Goal: Register for event/course

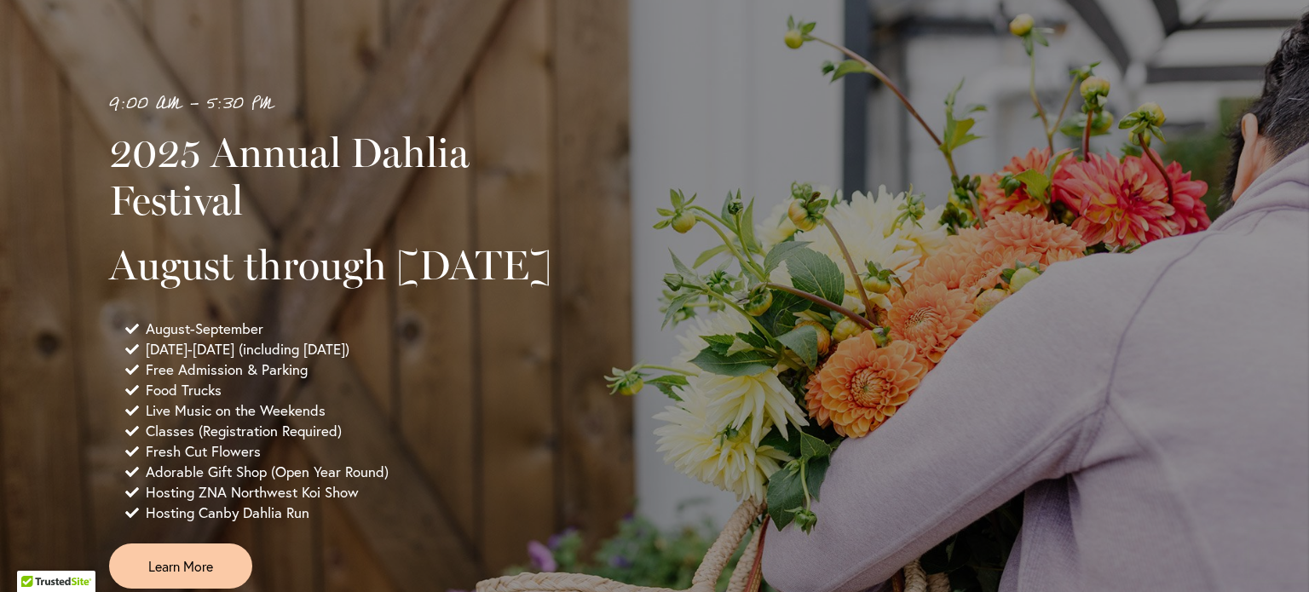
scroll to position [1108, 0]
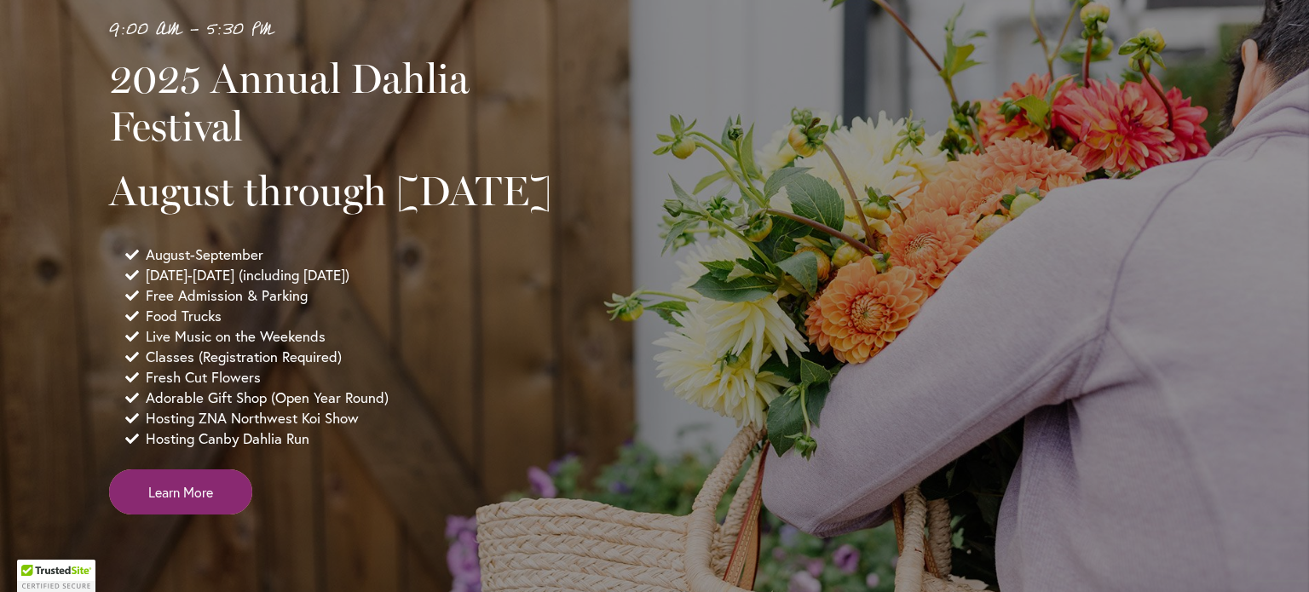
click at [180, 515] on link "Learn More" at bounding box center [180, 492] width 143 height 45
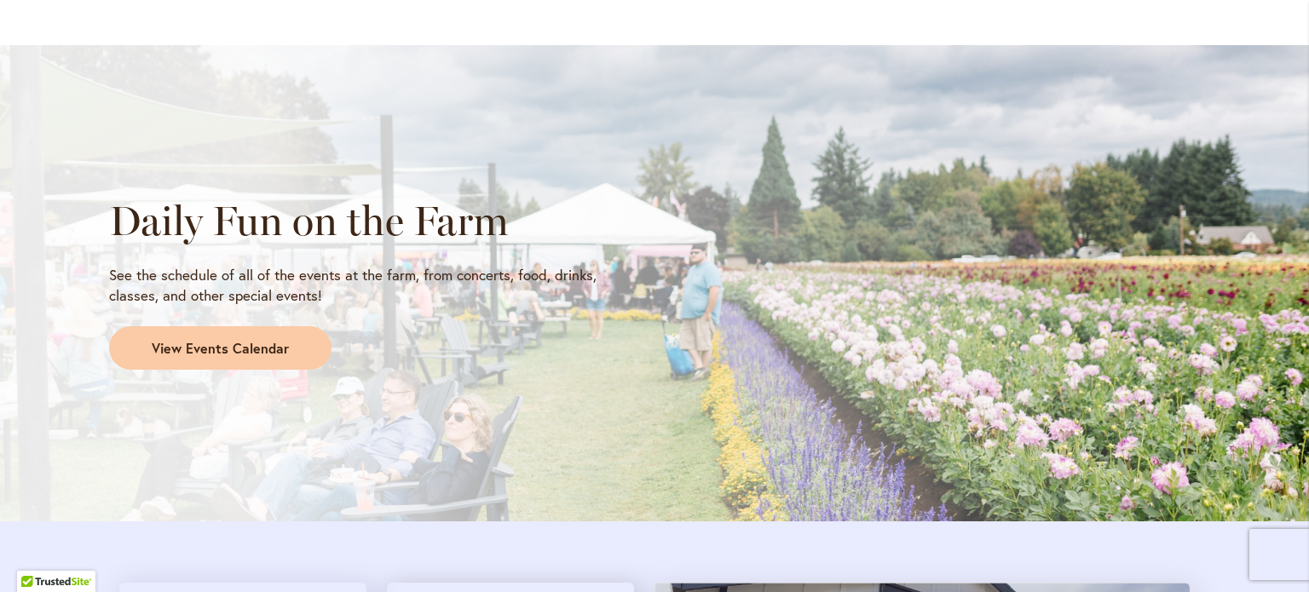
scroll to position [1364, 0]
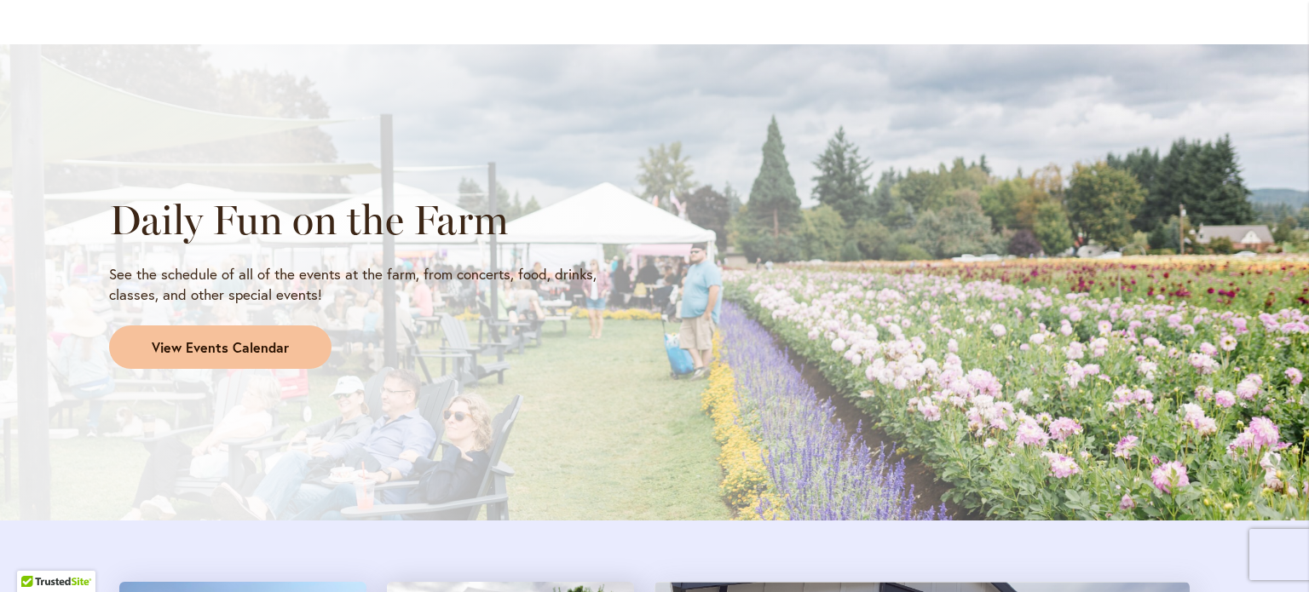
click at [273, 350] on span "View Events Calendar" at bounding box center [220, 348] width 137 height 20
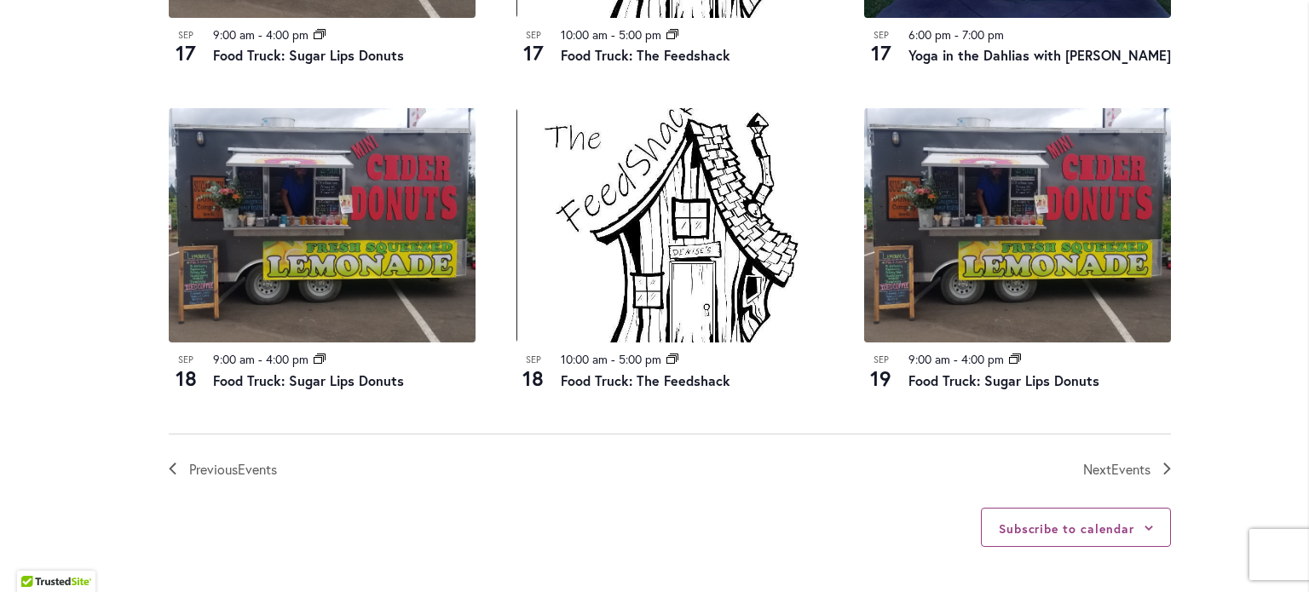
scroll to position [1960, 0]
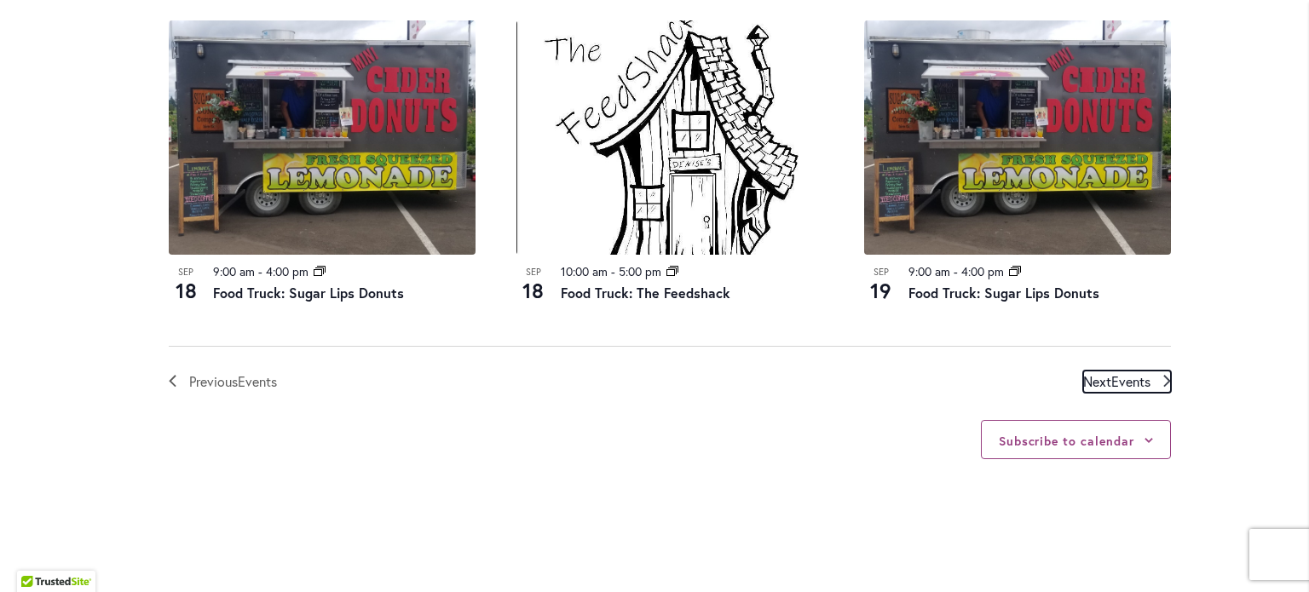
click at [1125, 385] on span "Events" at bounding box center [1130, 381] width 39 height 18
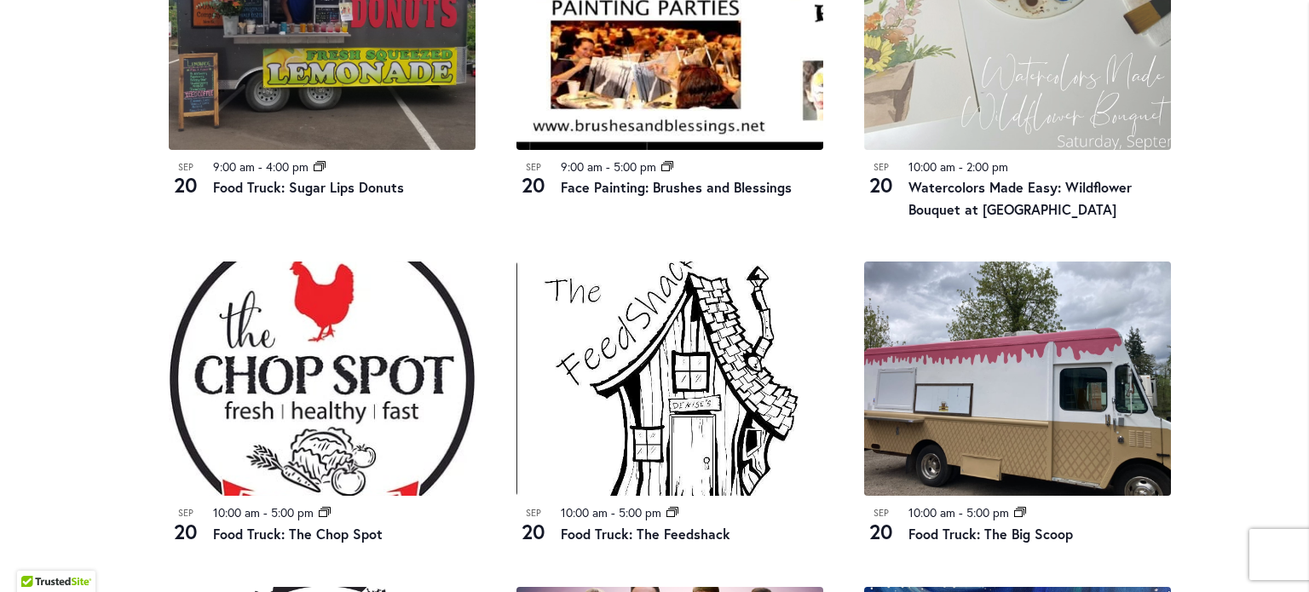
scroll to position [1096, 0]
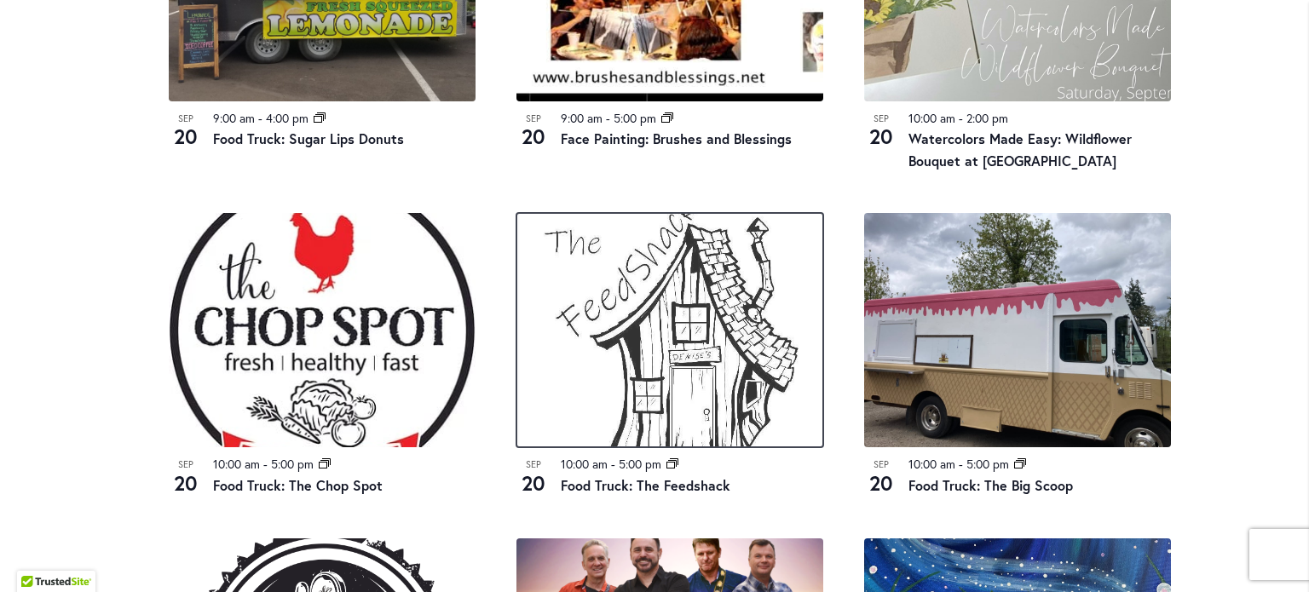
click at [664, 350] on img at bounding box center [670, 330] width 307 height 234
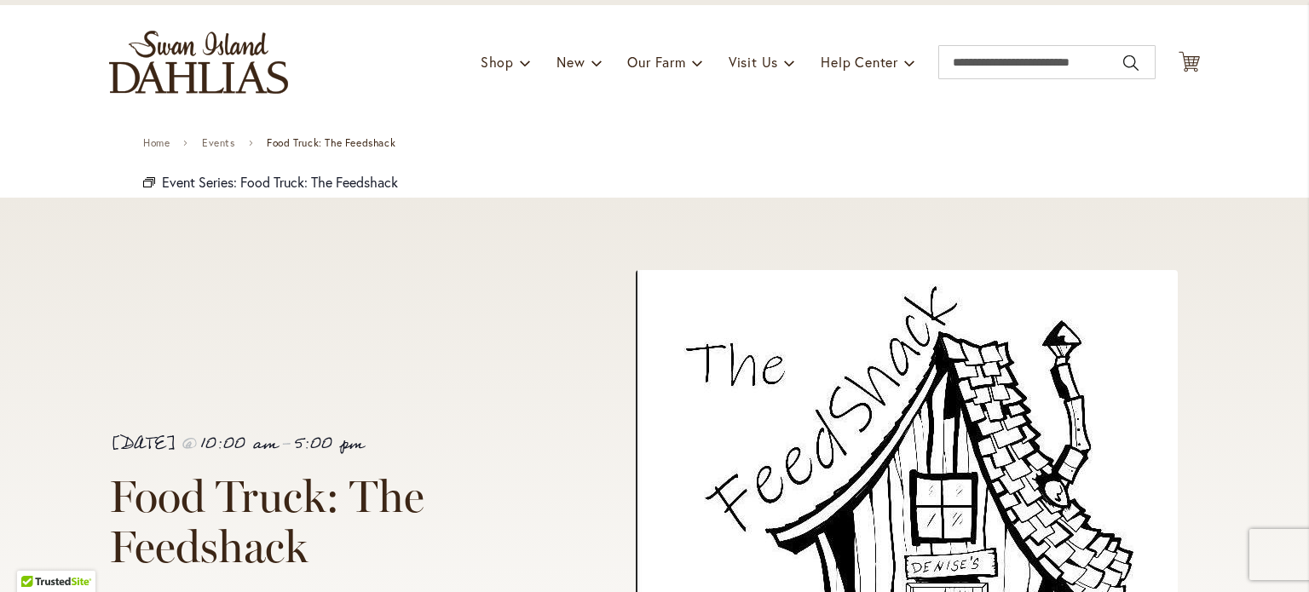
scroll to position [426, 0]
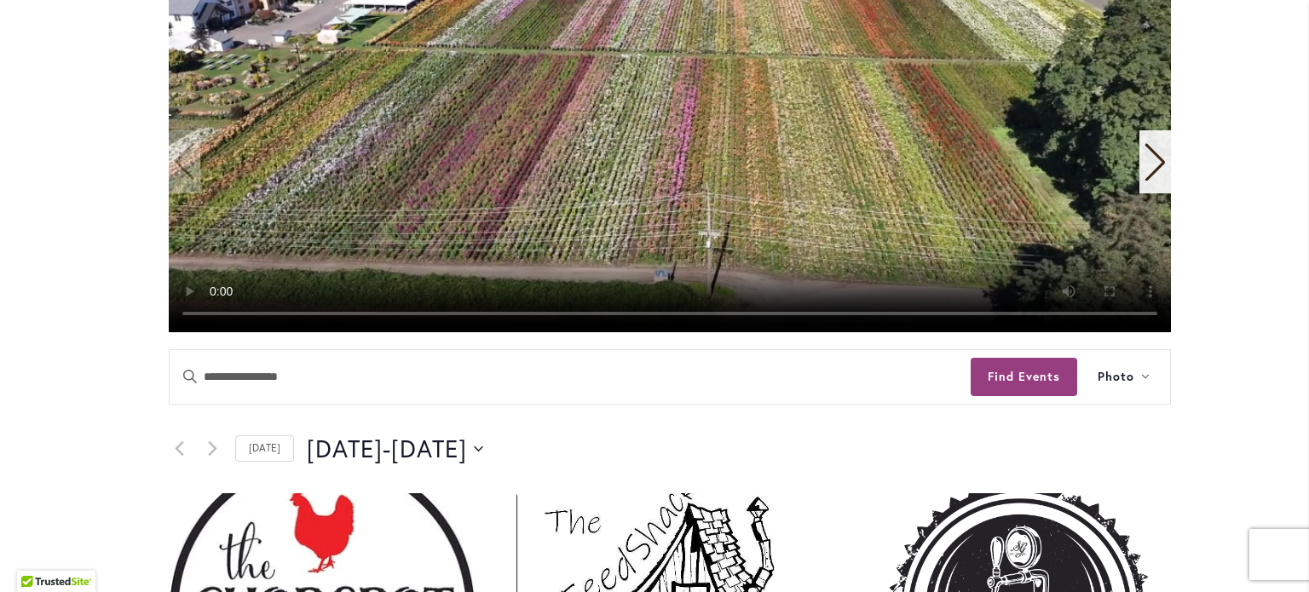
scroll to position [426, 0]
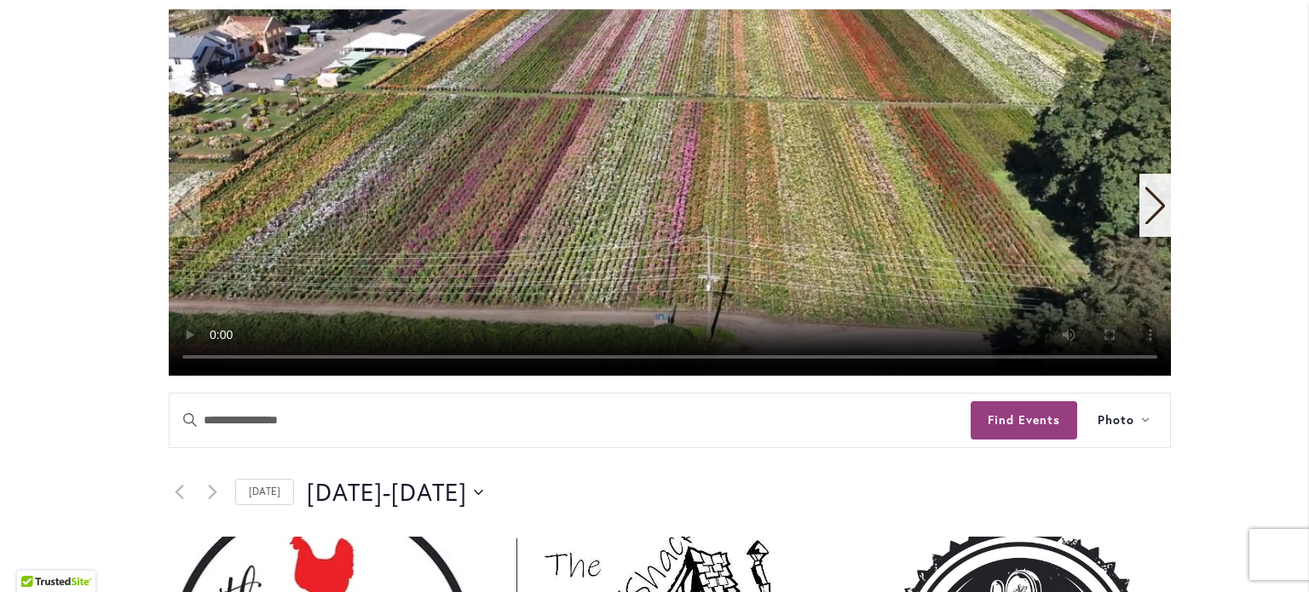
click at [1150, 213] on icon "Next slide" at bounding box center [1156, 207] width 20 height 38
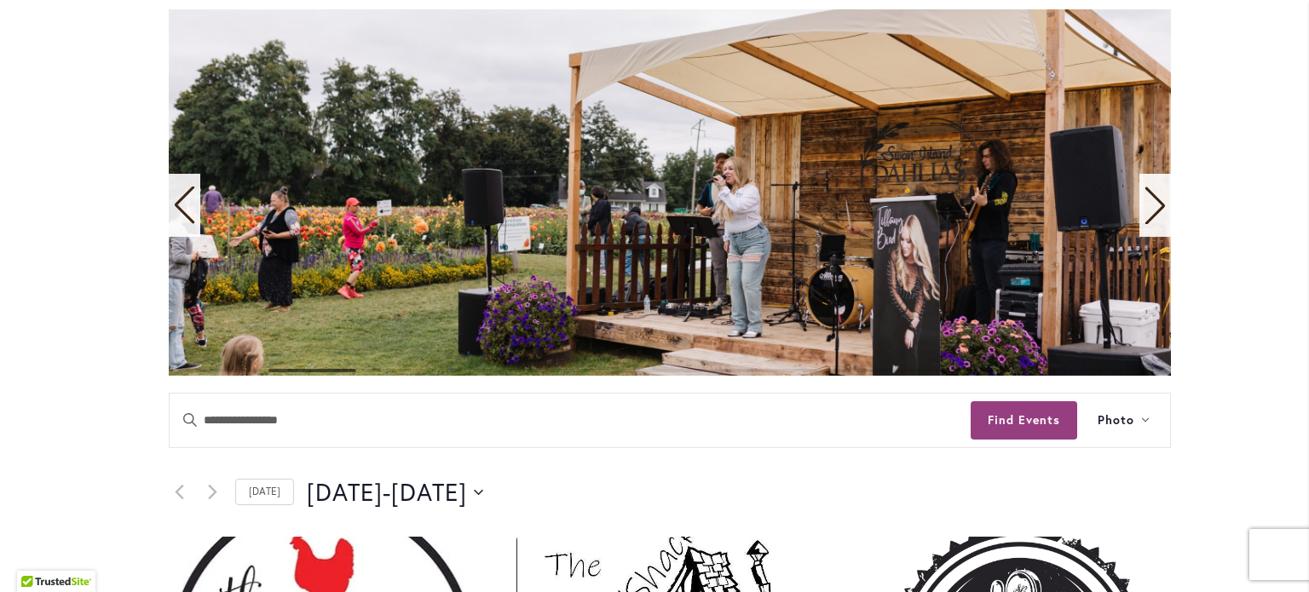
click at [1147, 212] on icon "Next slide" at bounding box center [1155, 206] width 23 height 38
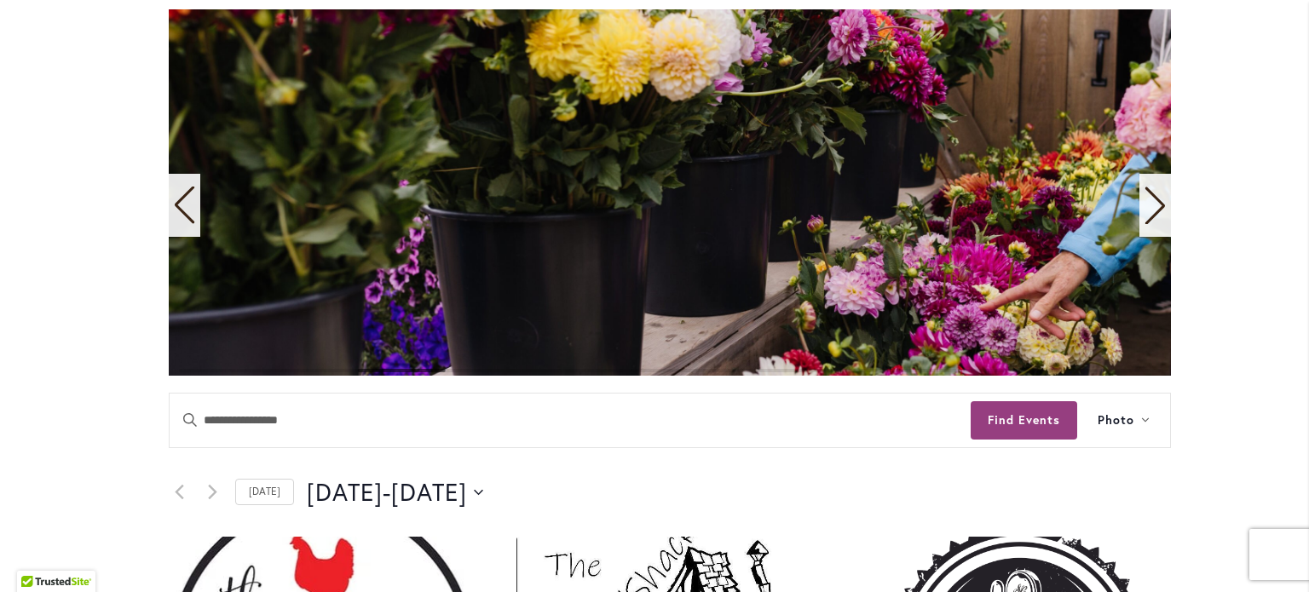
click at [1146, 212] on icon "Next slide" at bounding box center [1155, 206] width 23 height 38
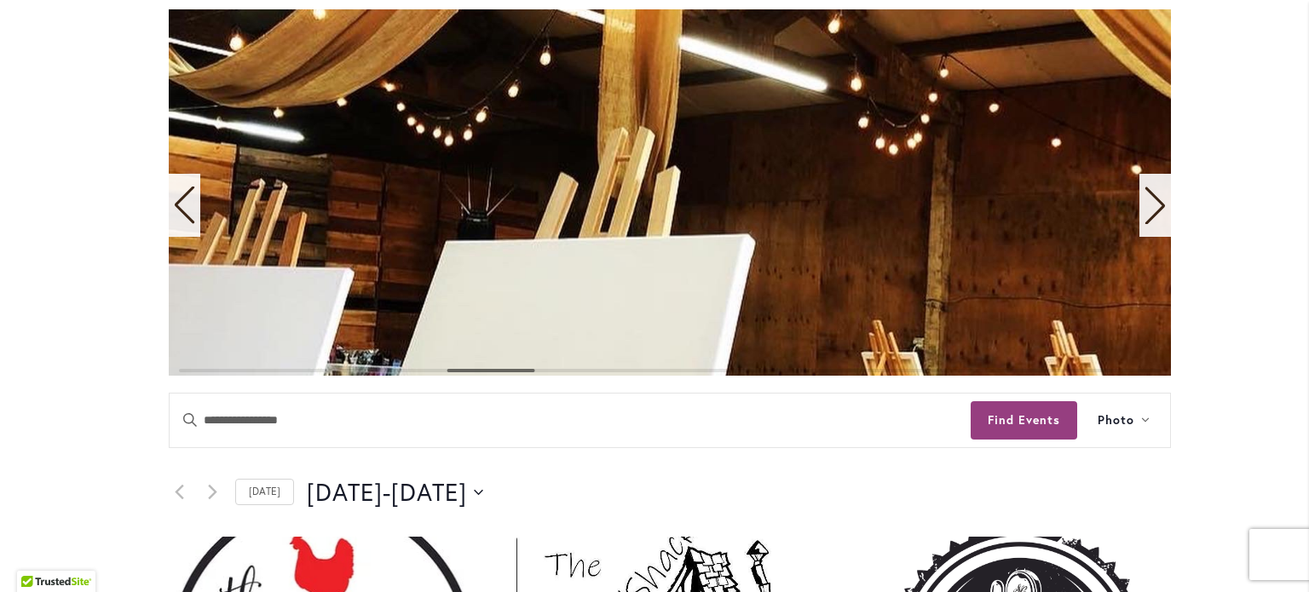
click at [1144, 208] on icon "Next slide" at bounding box center [1155, 206] width 23 height 38
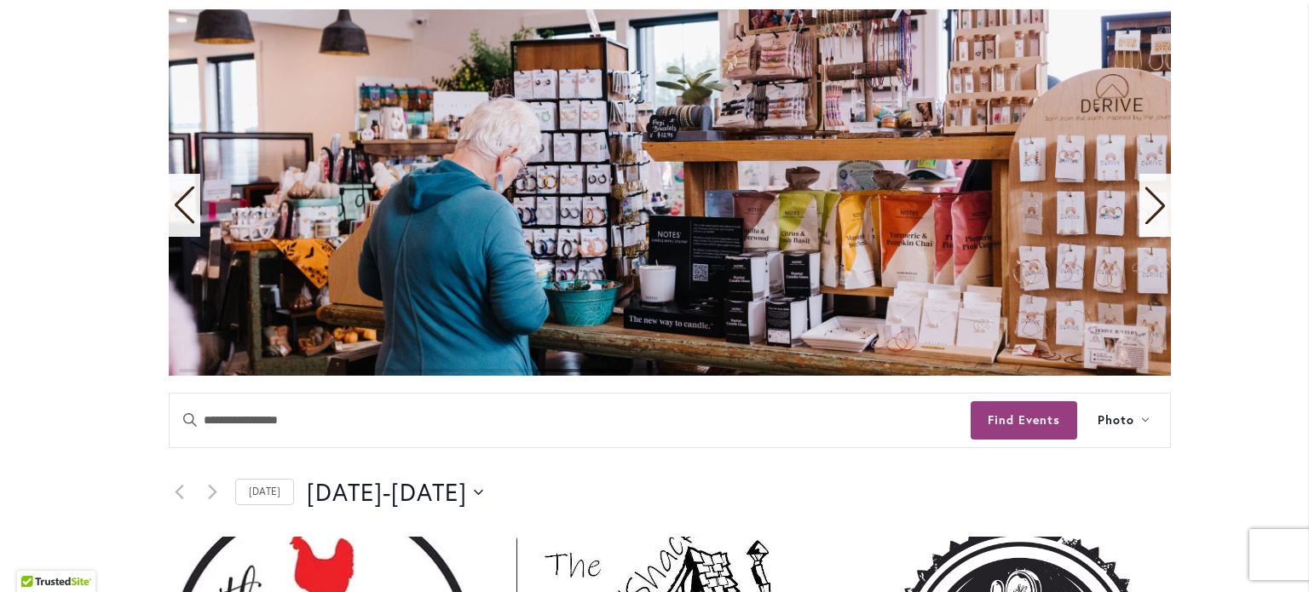
click at [1144, 208] on icon "Next slide" at bounding box center [1155, 206] width 23 height 38
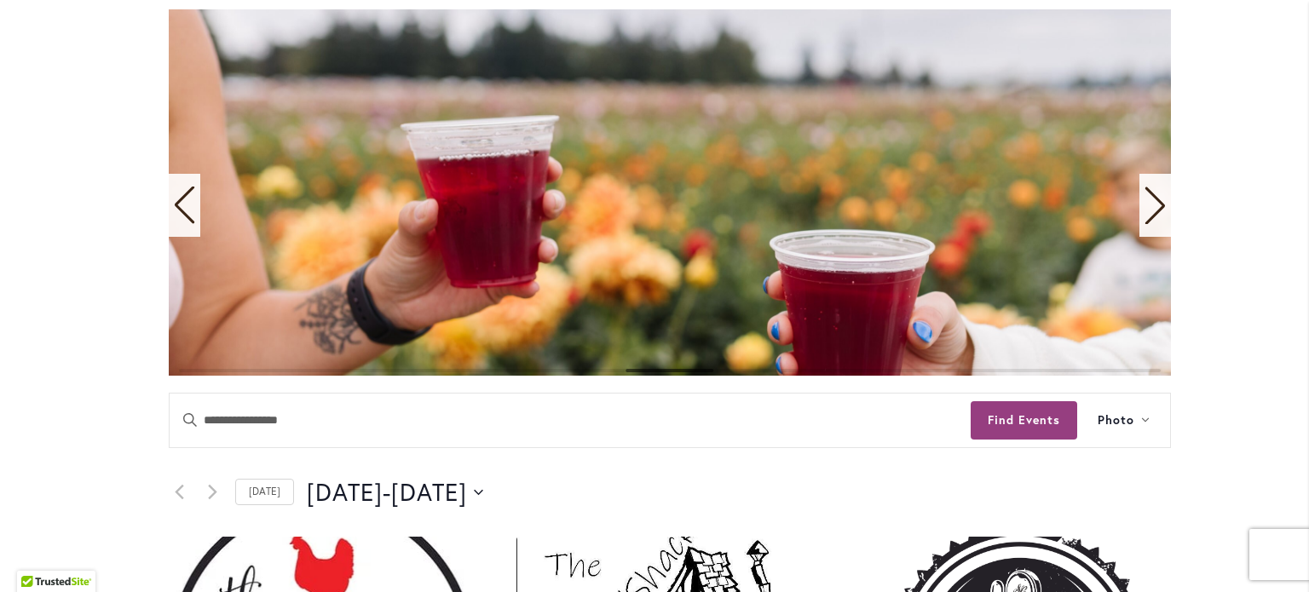
click at [1144, 208] on icon "Next slide" at bounding box center [1155, 206] width 23 height 38
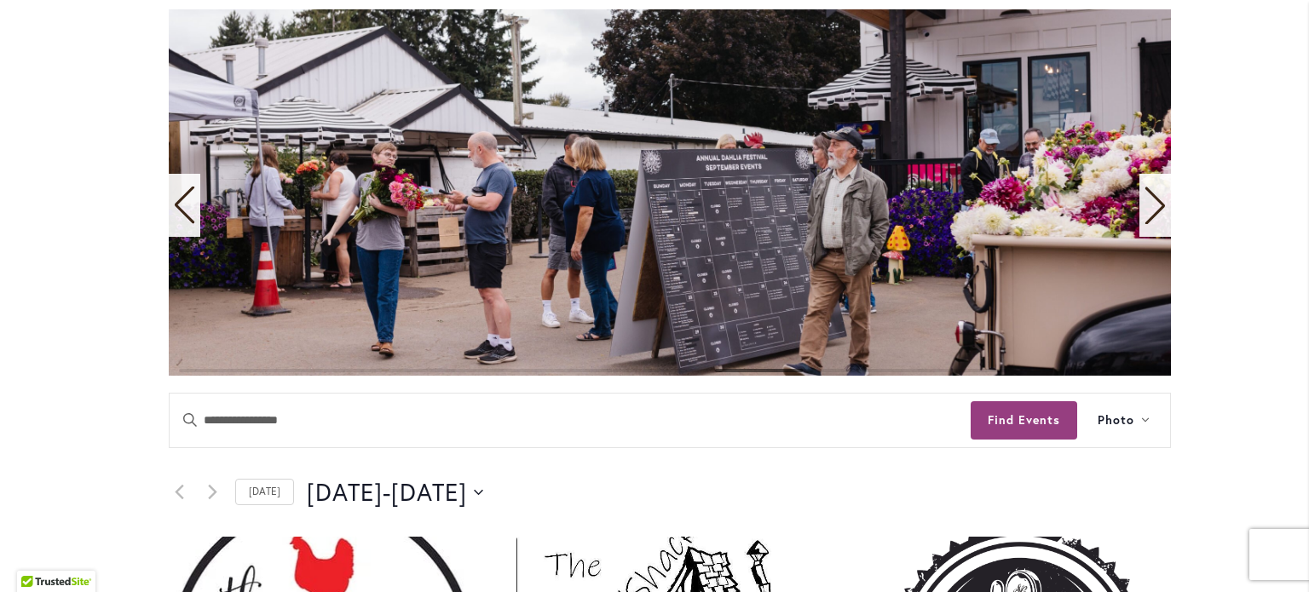
click at [1144, 207] on icon "Next slide" at bounding box center [1155, 206] width 23 height 38
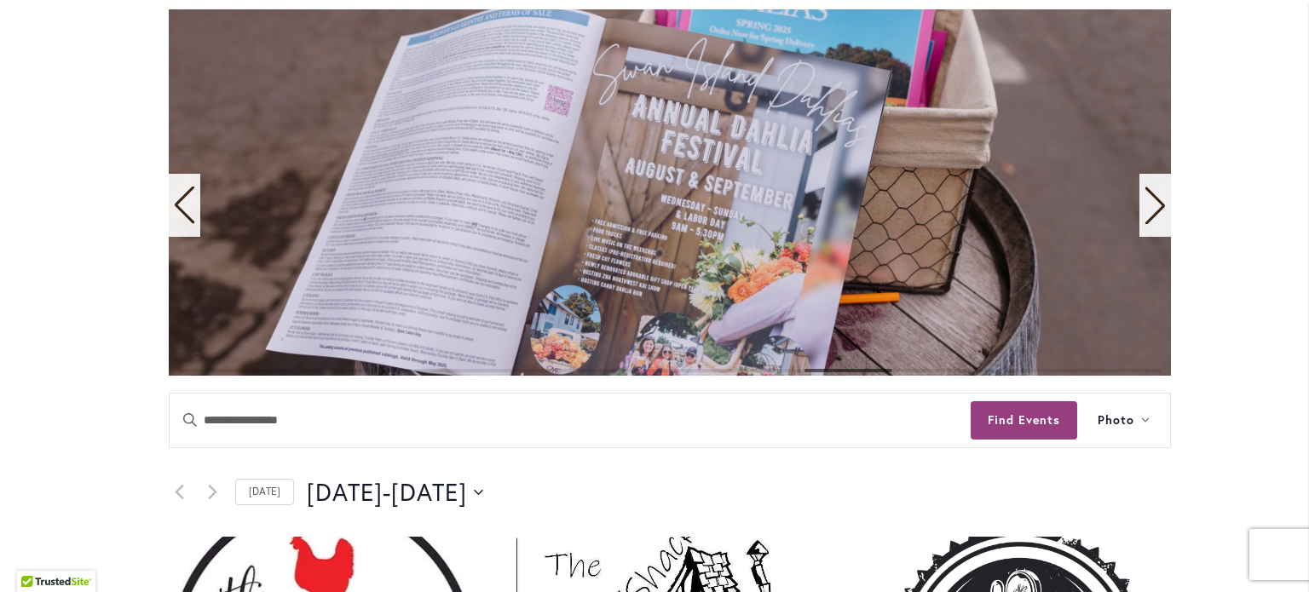
click at [1144, 207] on icon "Next slide" at bounding box center [1155, 206] width 23 height 38
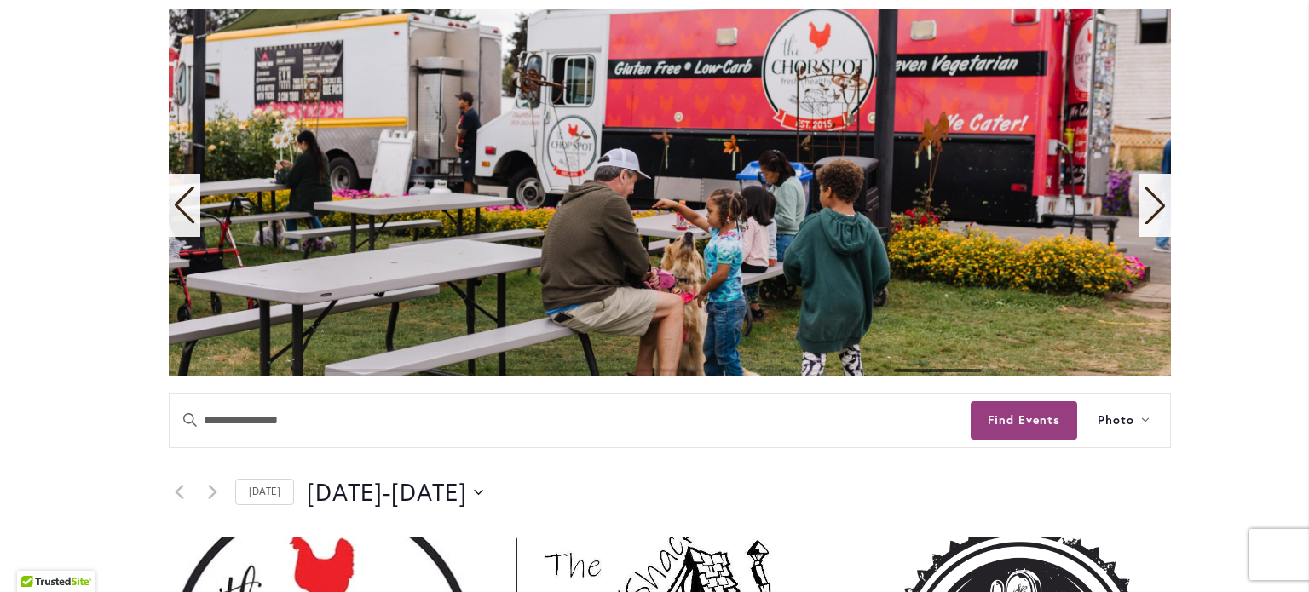
click at [1144, 207] on icon "Next slide" at bounding box center [1155, 206] width 23 height 38
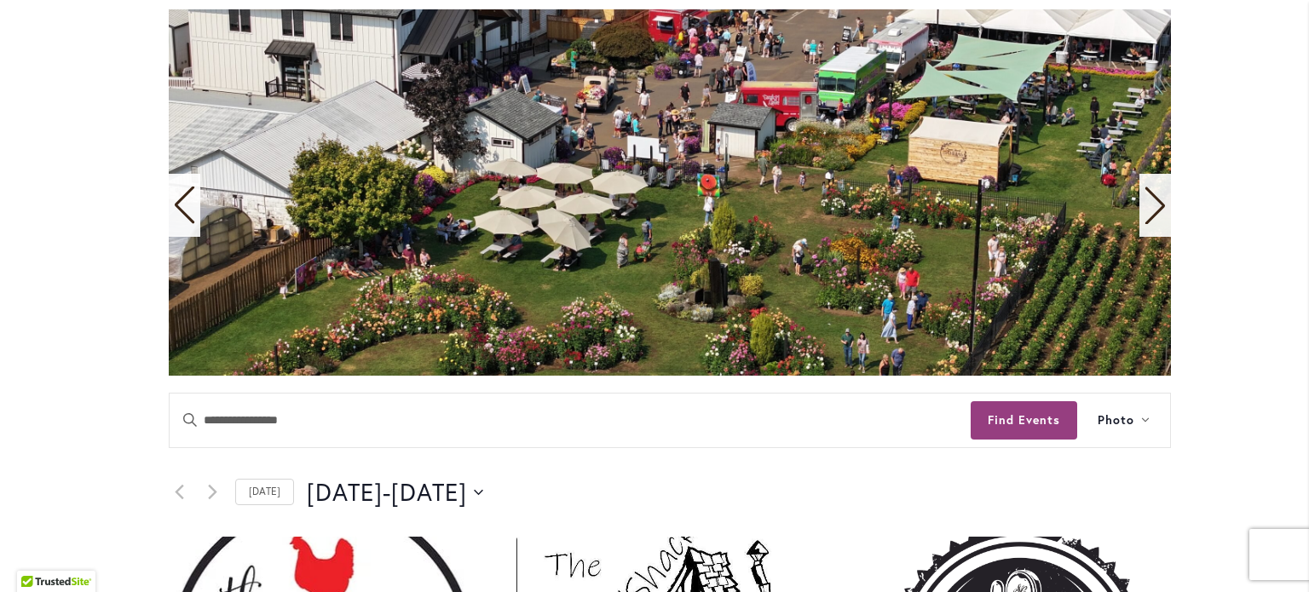
click at [1144, 205] on icon "Next slide" at bounding box center [1155, 206] width 23 height 38
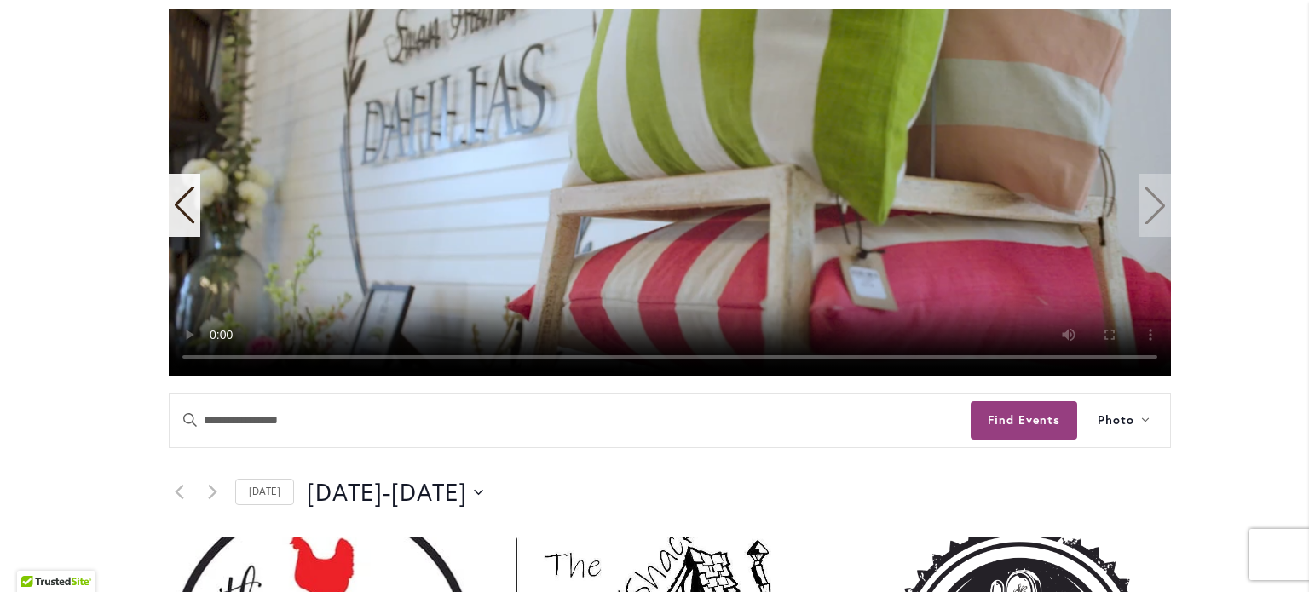
click at [1141, 193] on video "11 / 11" at bounding box center [670, 192] width 1002 height 367
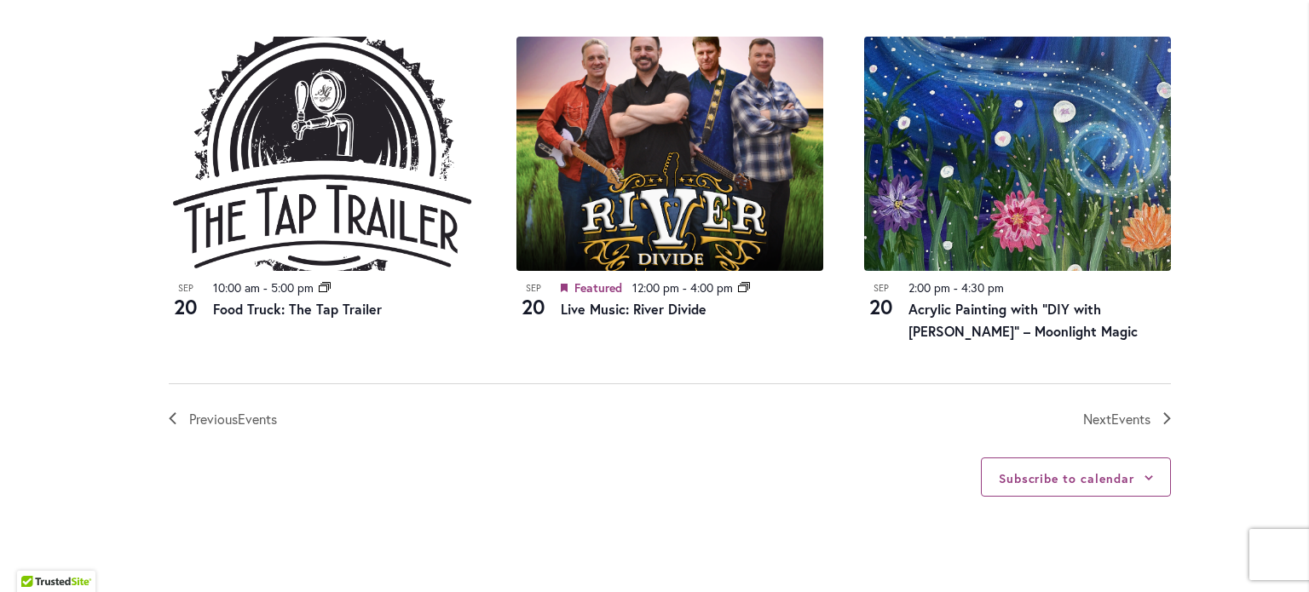
scroll to position [1960, 0]
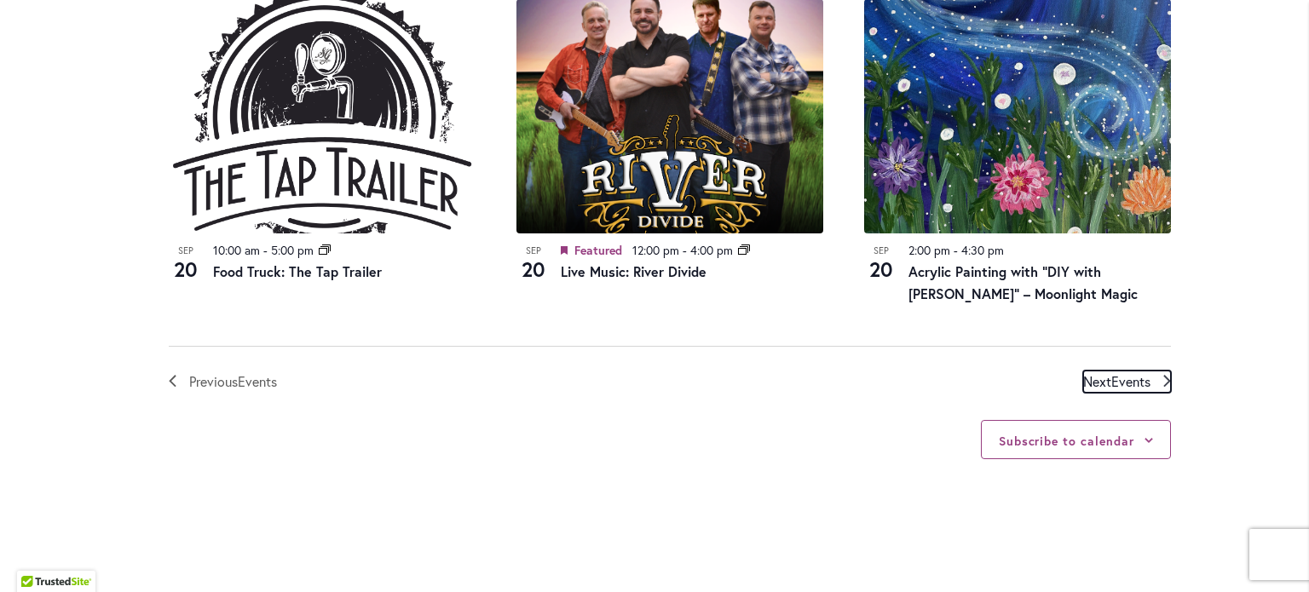
click at [1096, 378] on span "Next Events" at bounding box center [1116, 382] width 67 height 22
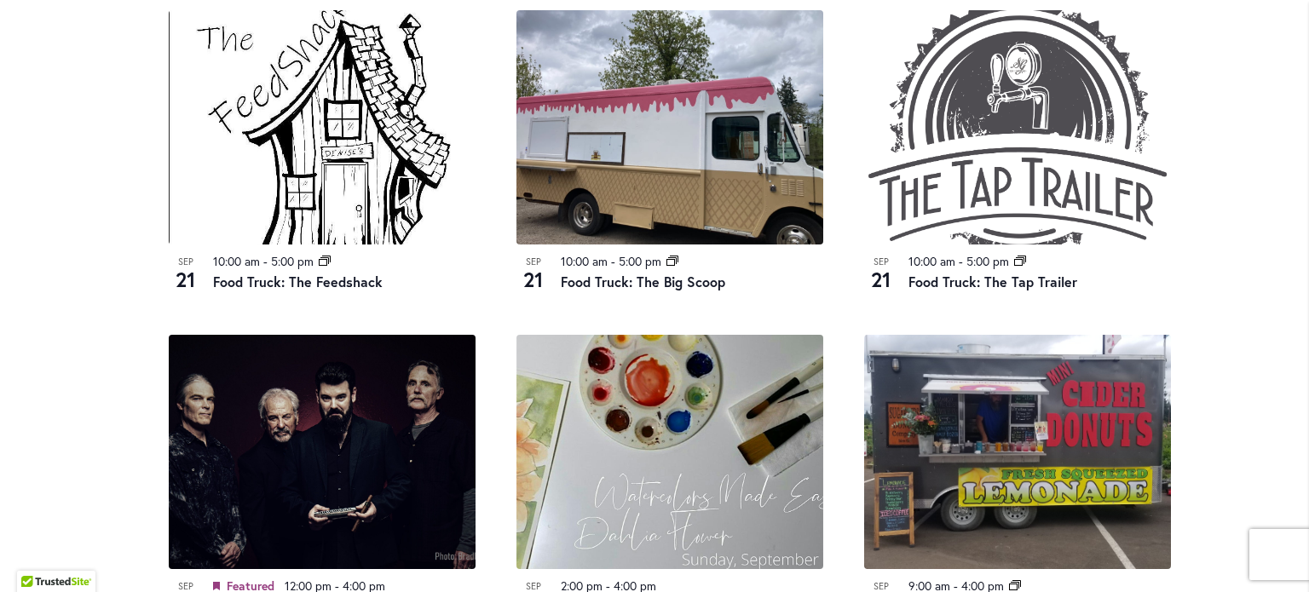
scroll to position [1096, 0]
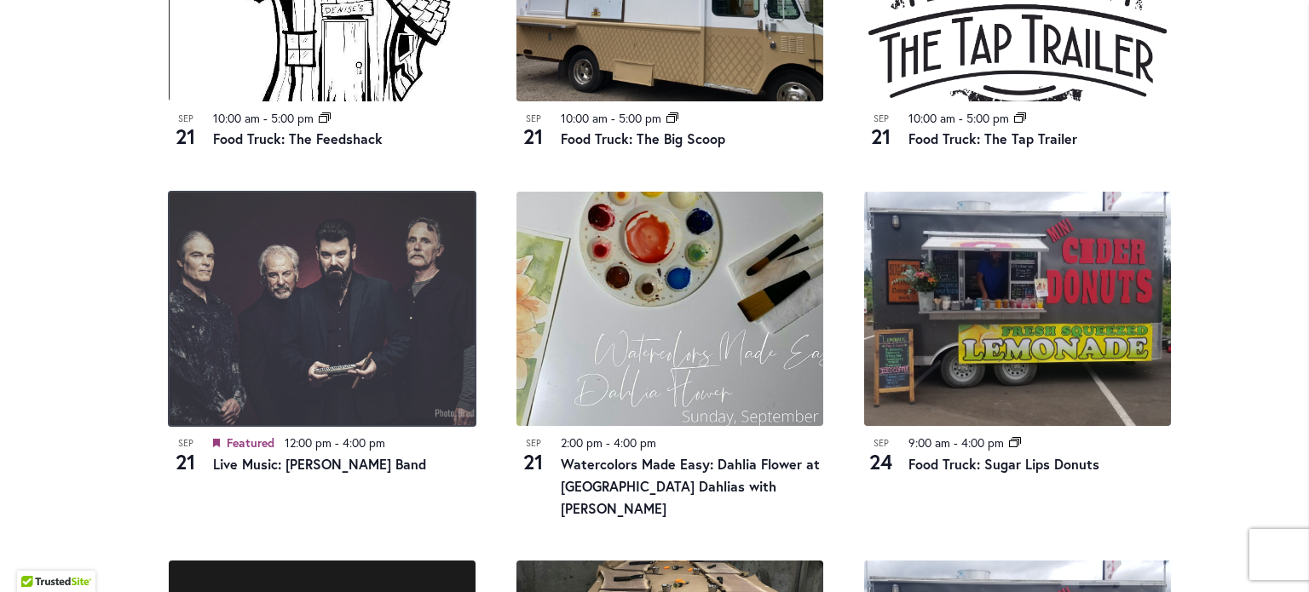
click at [251, 299] on img at bounding box center [322, 309] width 307 height 234
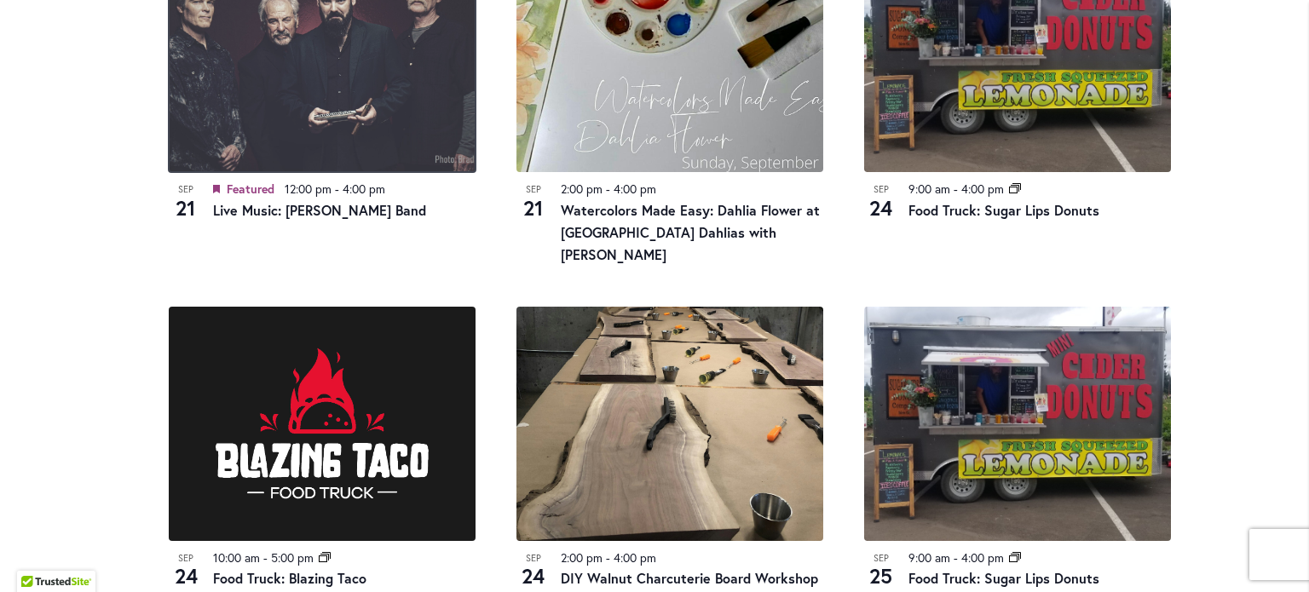
scroll to position [1352, 0]
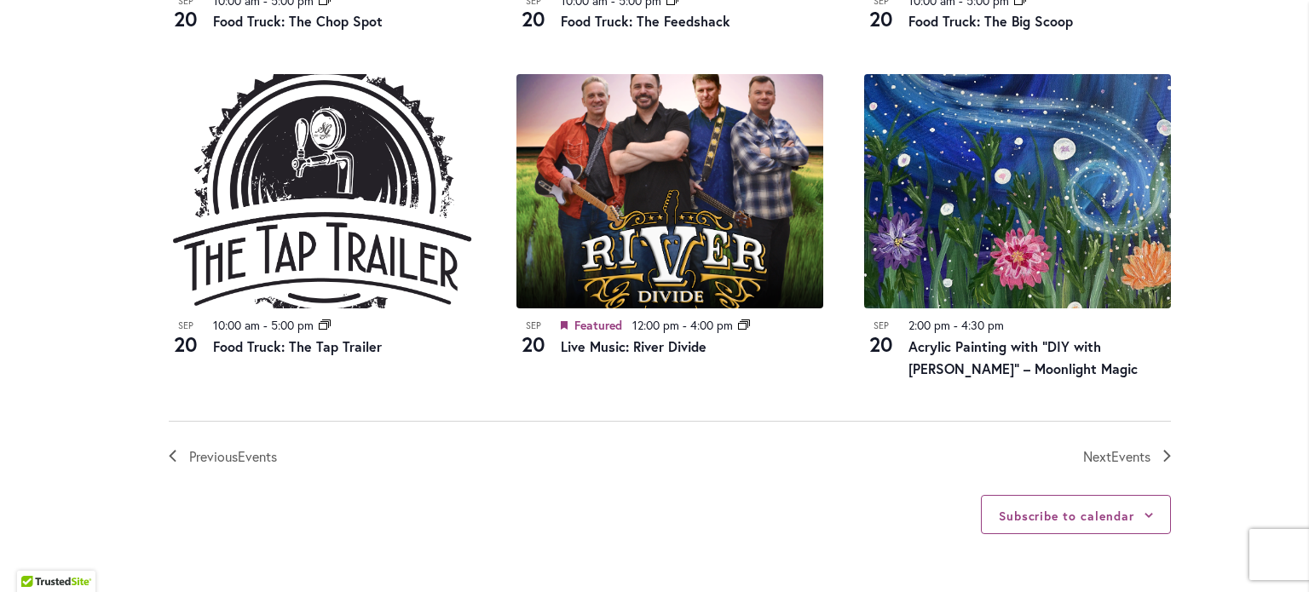
scroll to position [1875, 0]
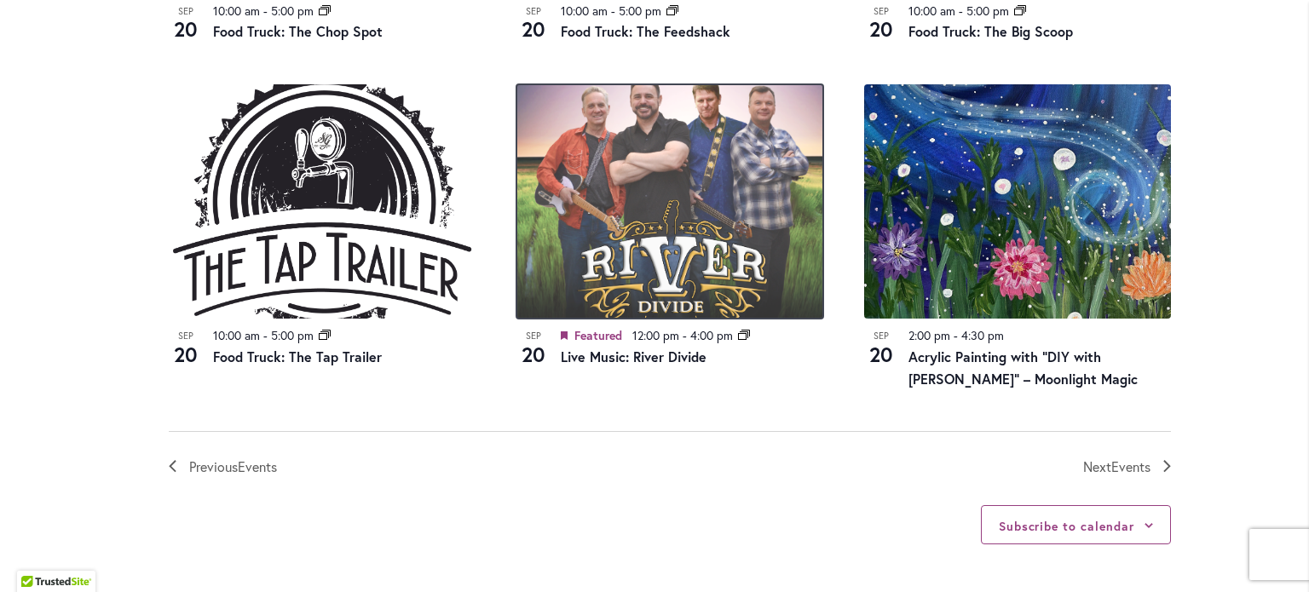
click at [705, 202] on img at bounding box center [670, 201] width 307 height 234
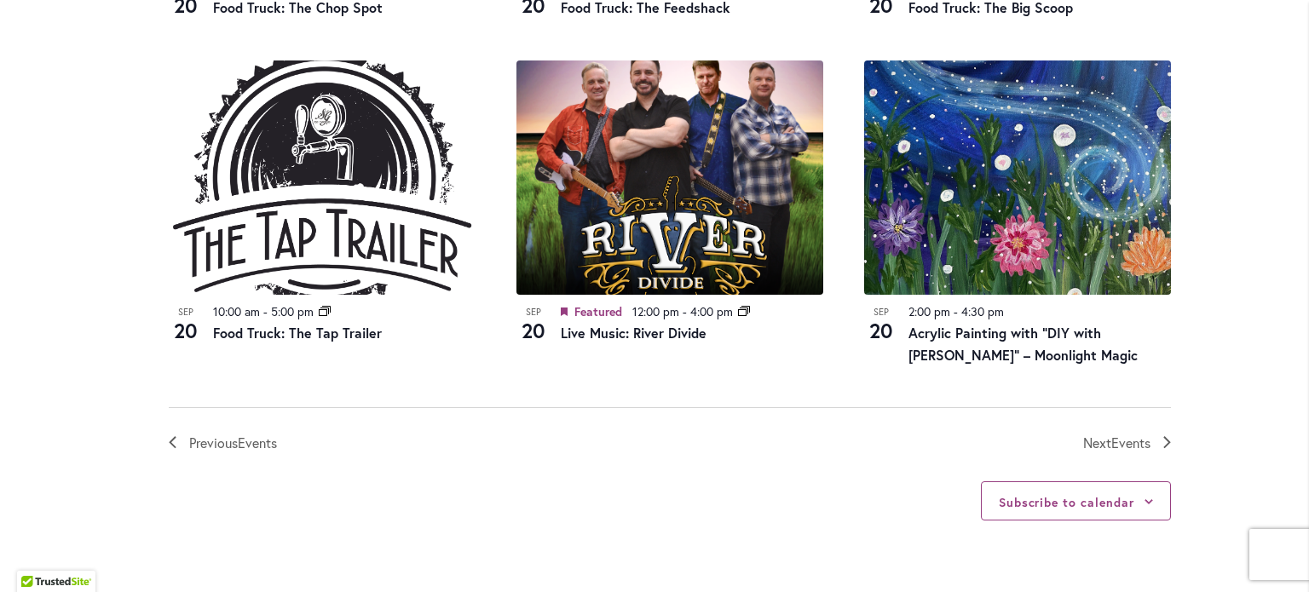
scroll to position [1960, 0]
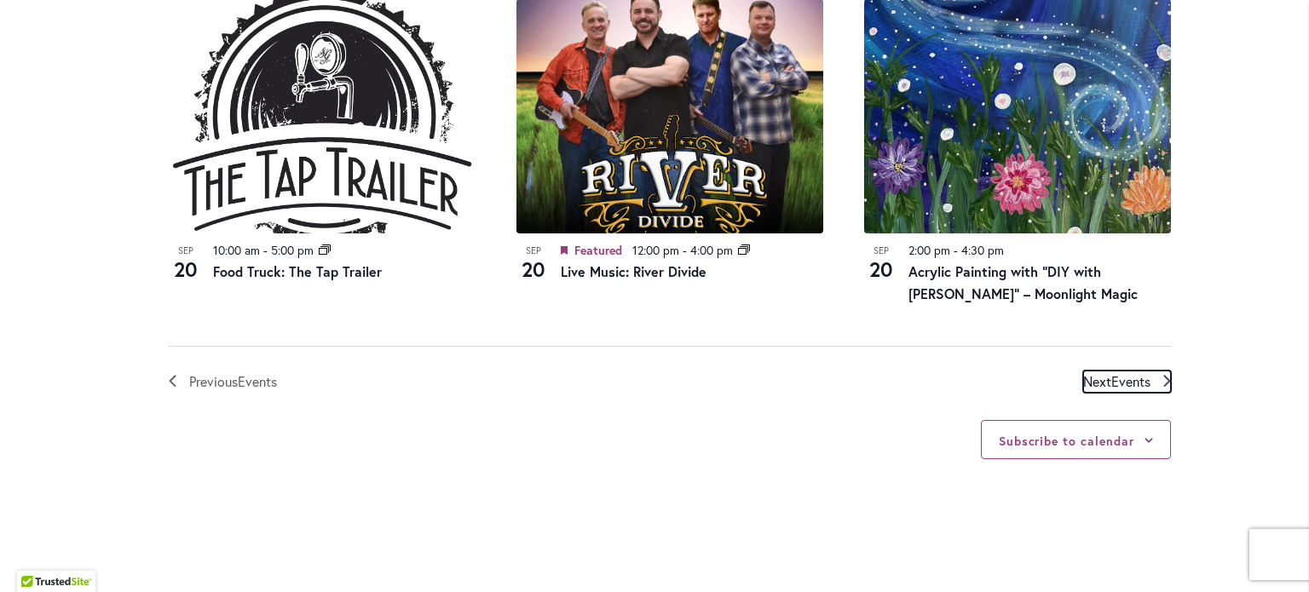
click at [1114, 383] on span "Events" at bounding box center [1130, 381] width 39 height 18
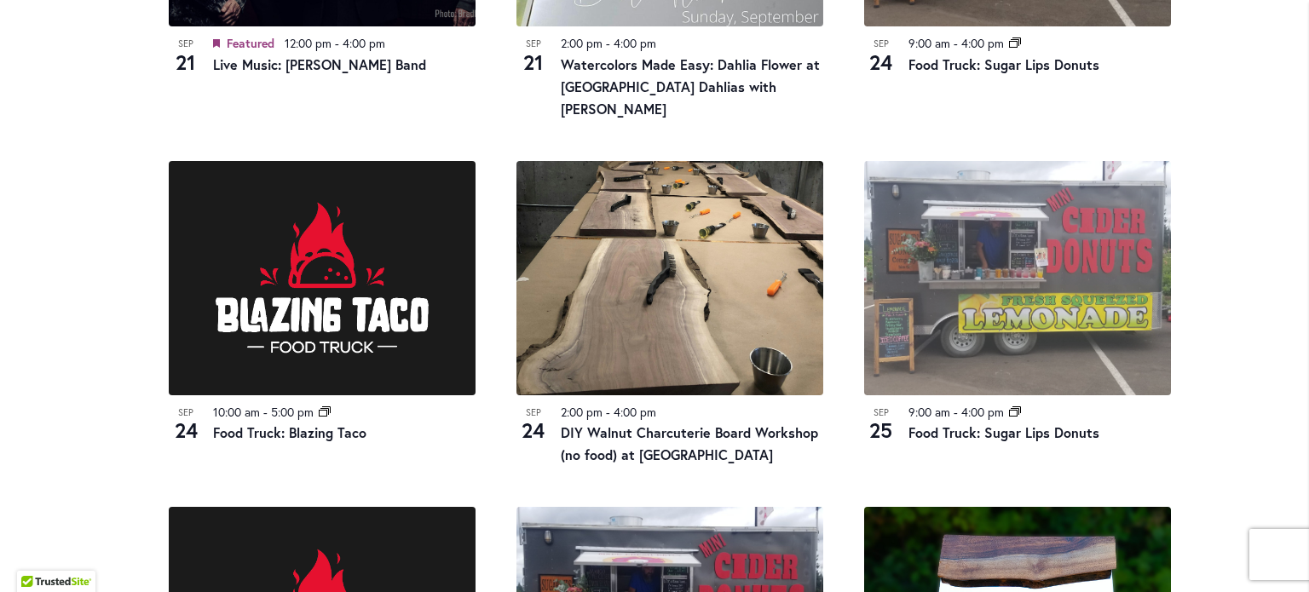
scroll to position [1522, 0]
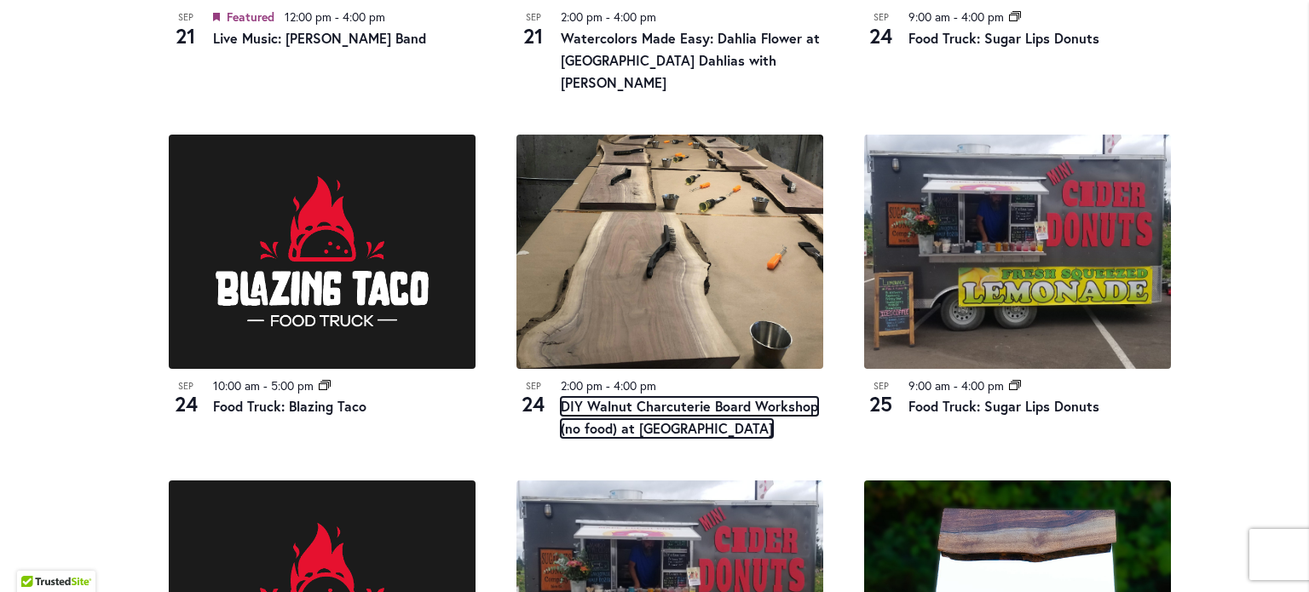
click at [661, 397] on link "DIY Walnut Charcuterie Board Workshop (no food) at Swan Island Dahlias" at bounding box center [689, 417] width 257 height 41
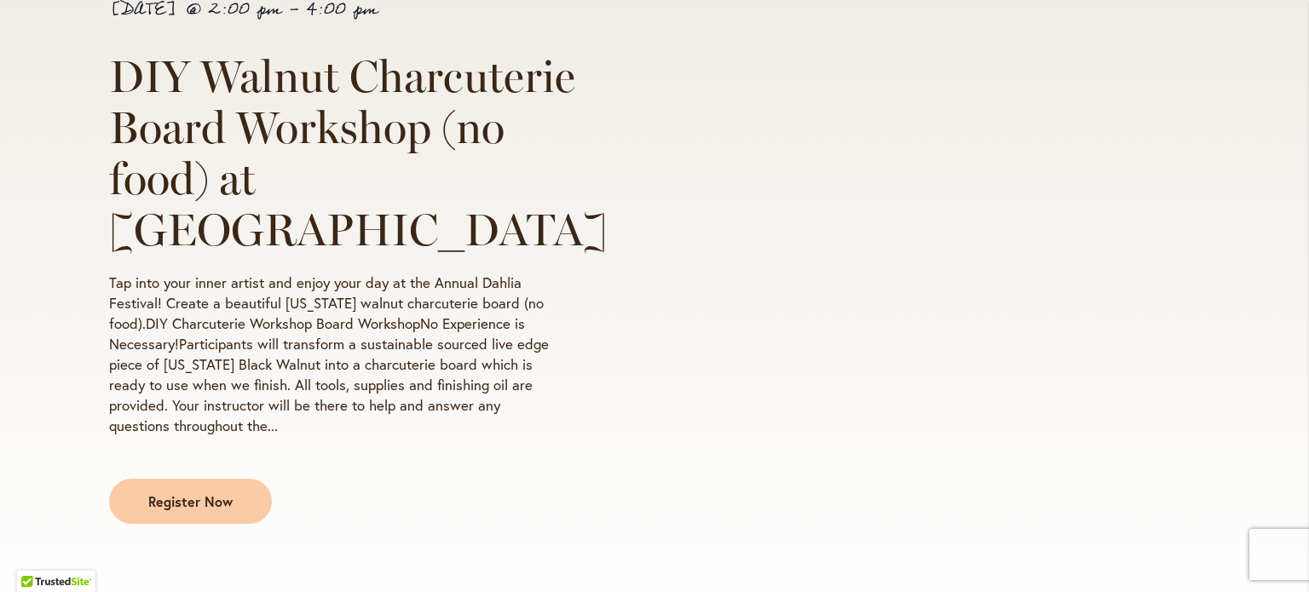
scroll to position [341, 0]
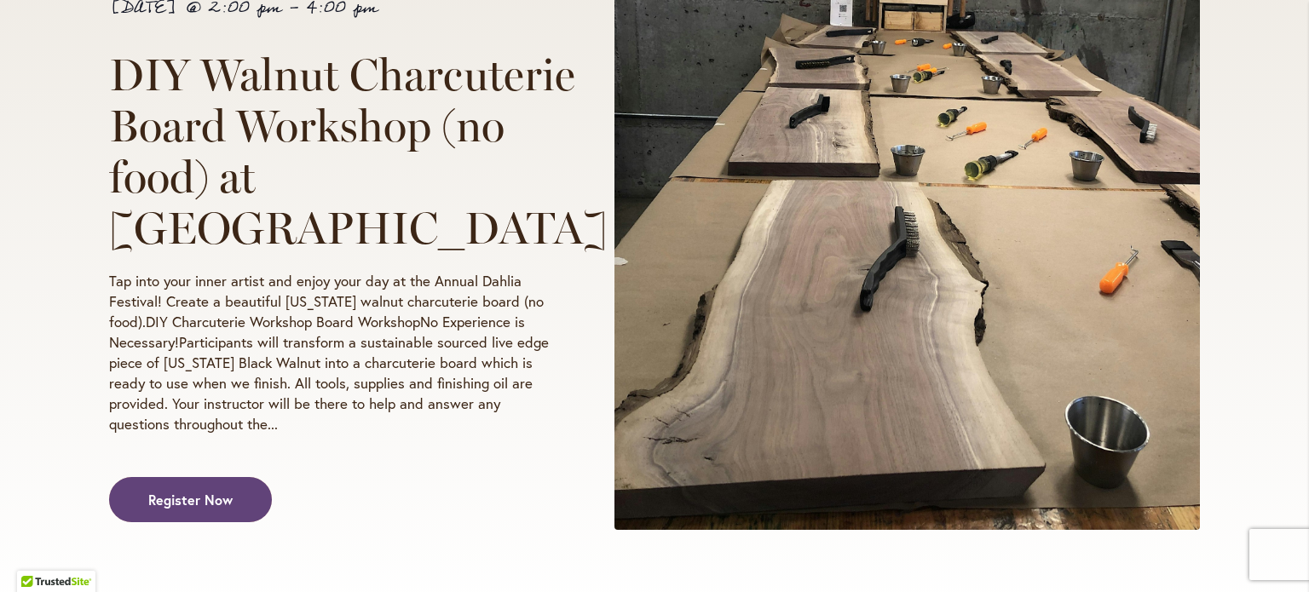
click at [193, 494] on span "Register Now" at bounding box center [190, 500] width 84 height 20
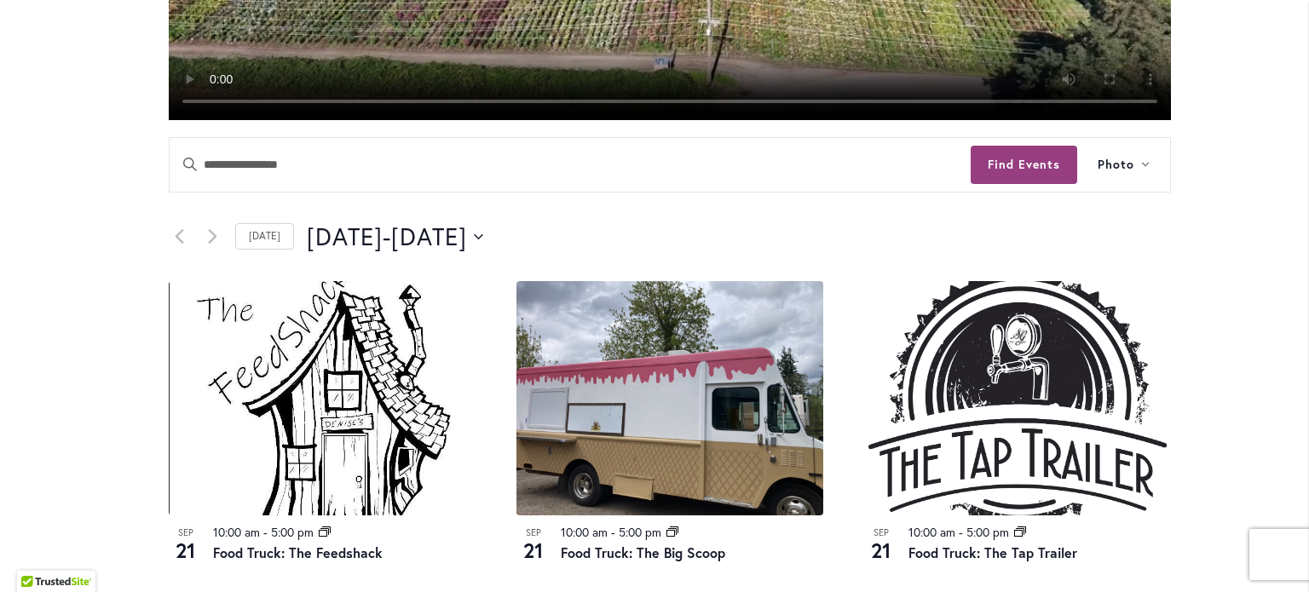
scroll to position [682, 0]
click at [175, 238] on icon "Previous Events" at bounding box center [179, 236] width 9 height 16
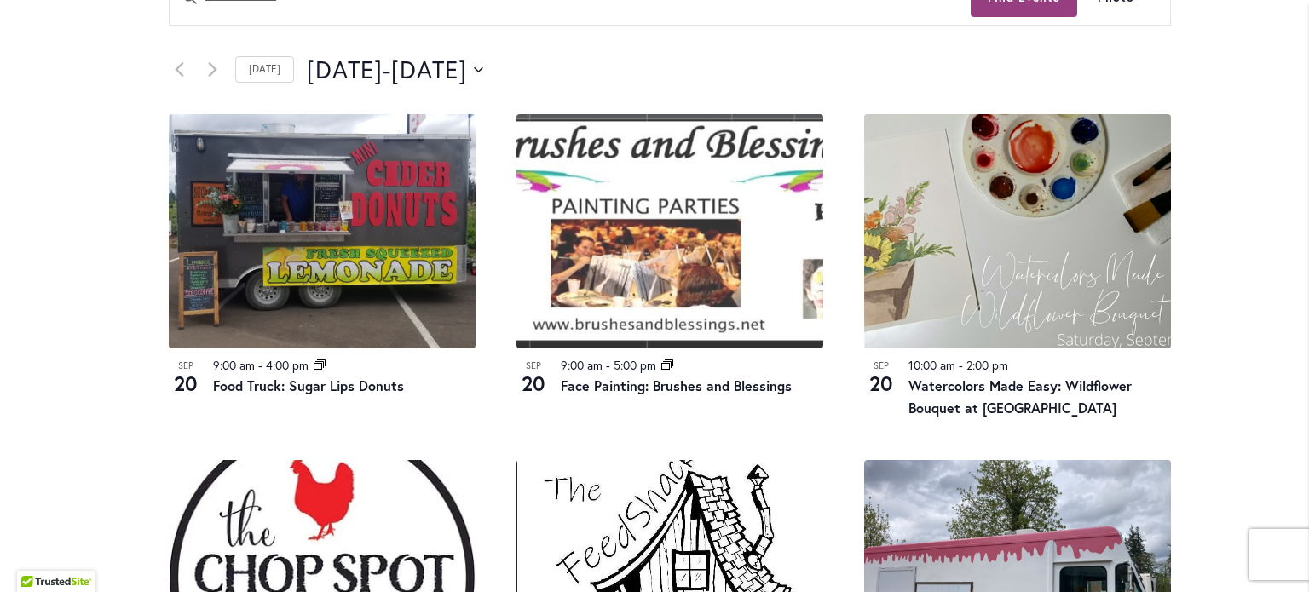
scroll to position [852, 0]
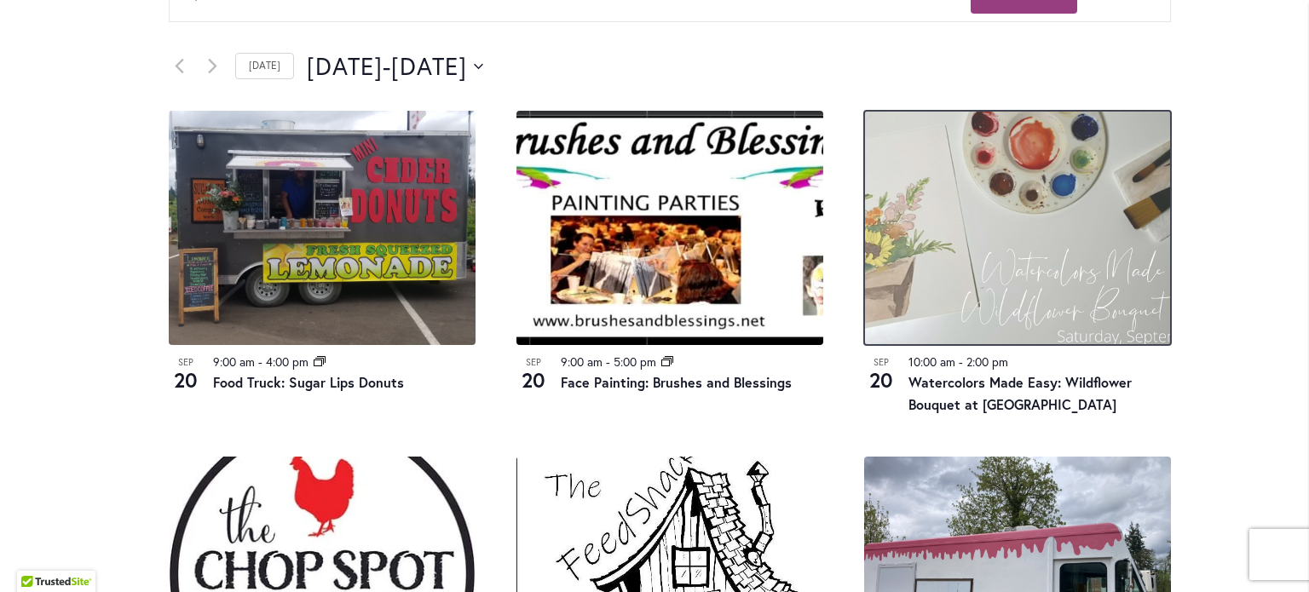
click at [1090, 240] on img at bounding box center [1017, 228] width 307 height 234
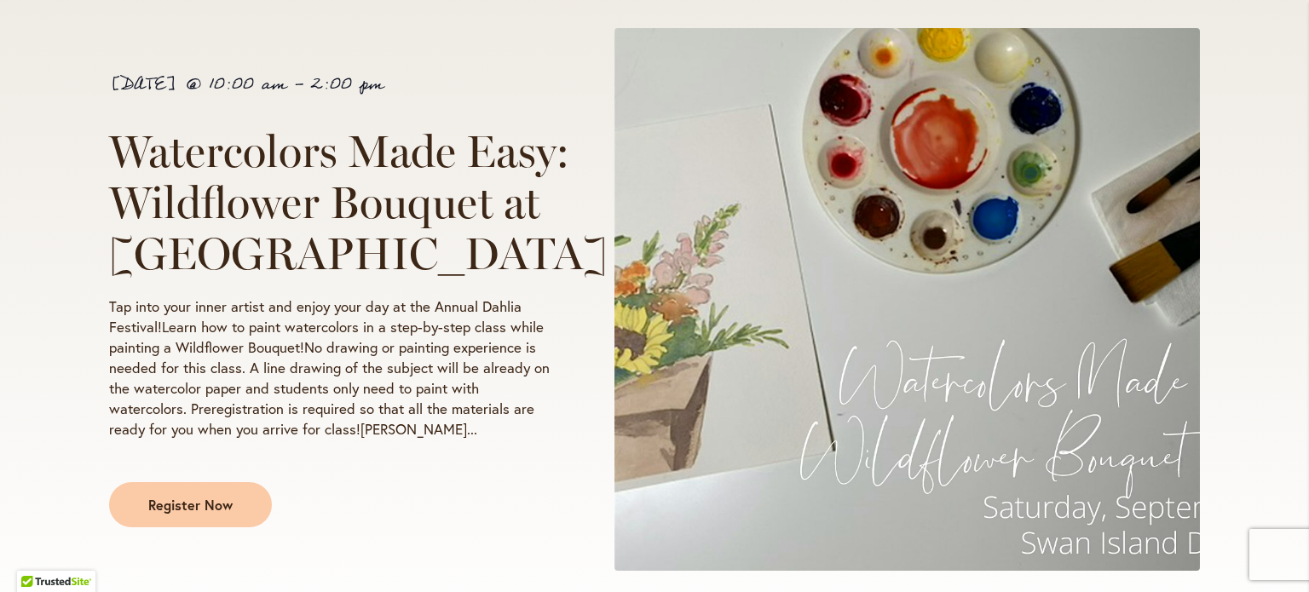
scroll to position [341, 0]
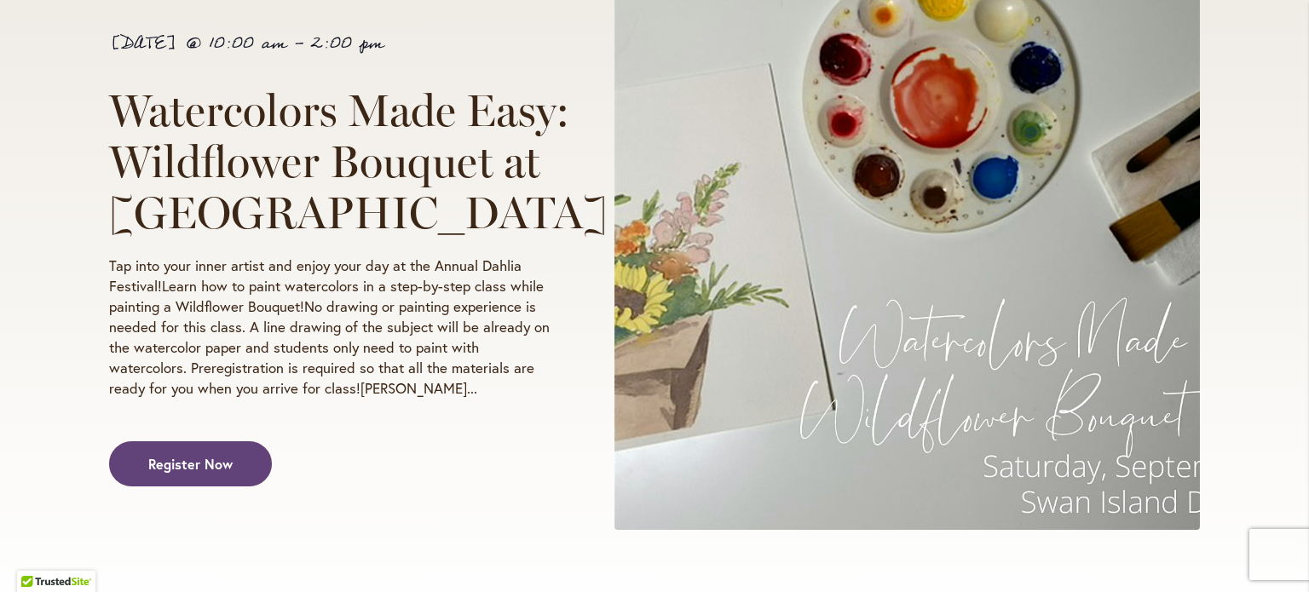
click at [186, 474] on span "Register Now" at bounding box center [190, 464] width 84 height 20
